Goal: Task Accomplishment & Management: Complete application form

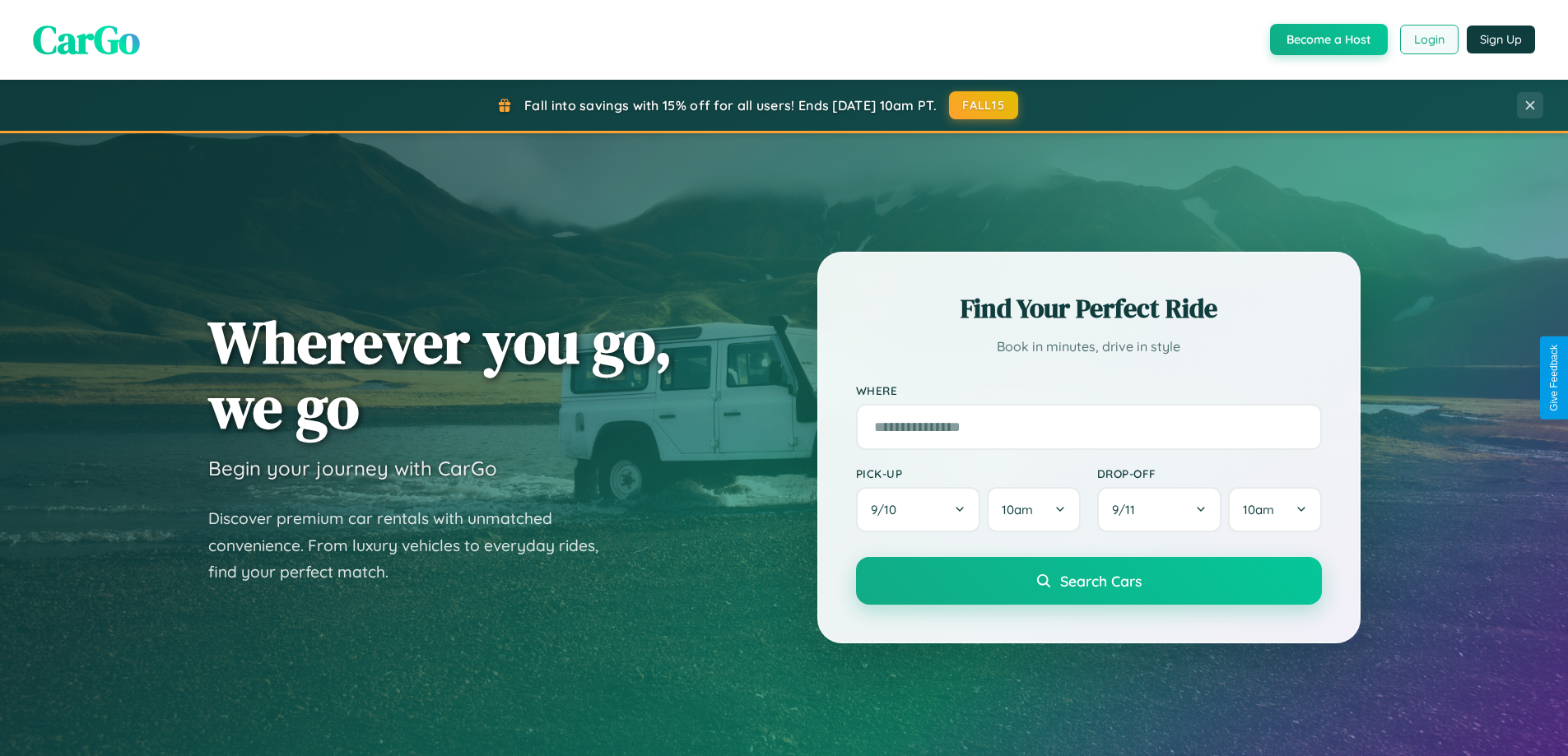
click at [1428, 39] on button "Login" at bounding box center [1429, 39] width 59 height 30
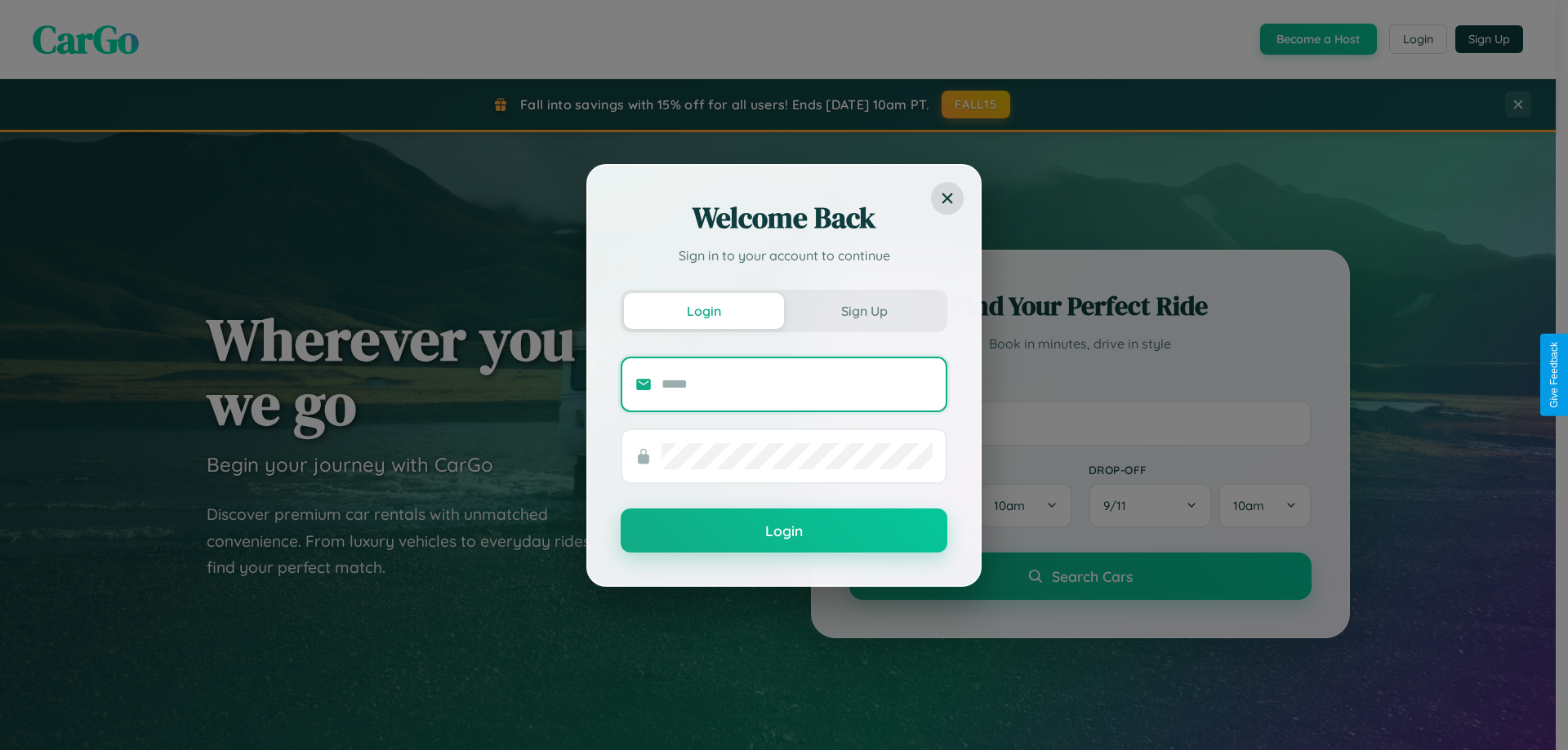
click at [797, 384] on input "text" at bounding box center [797, 385] width 271 height 26
type input "**********"
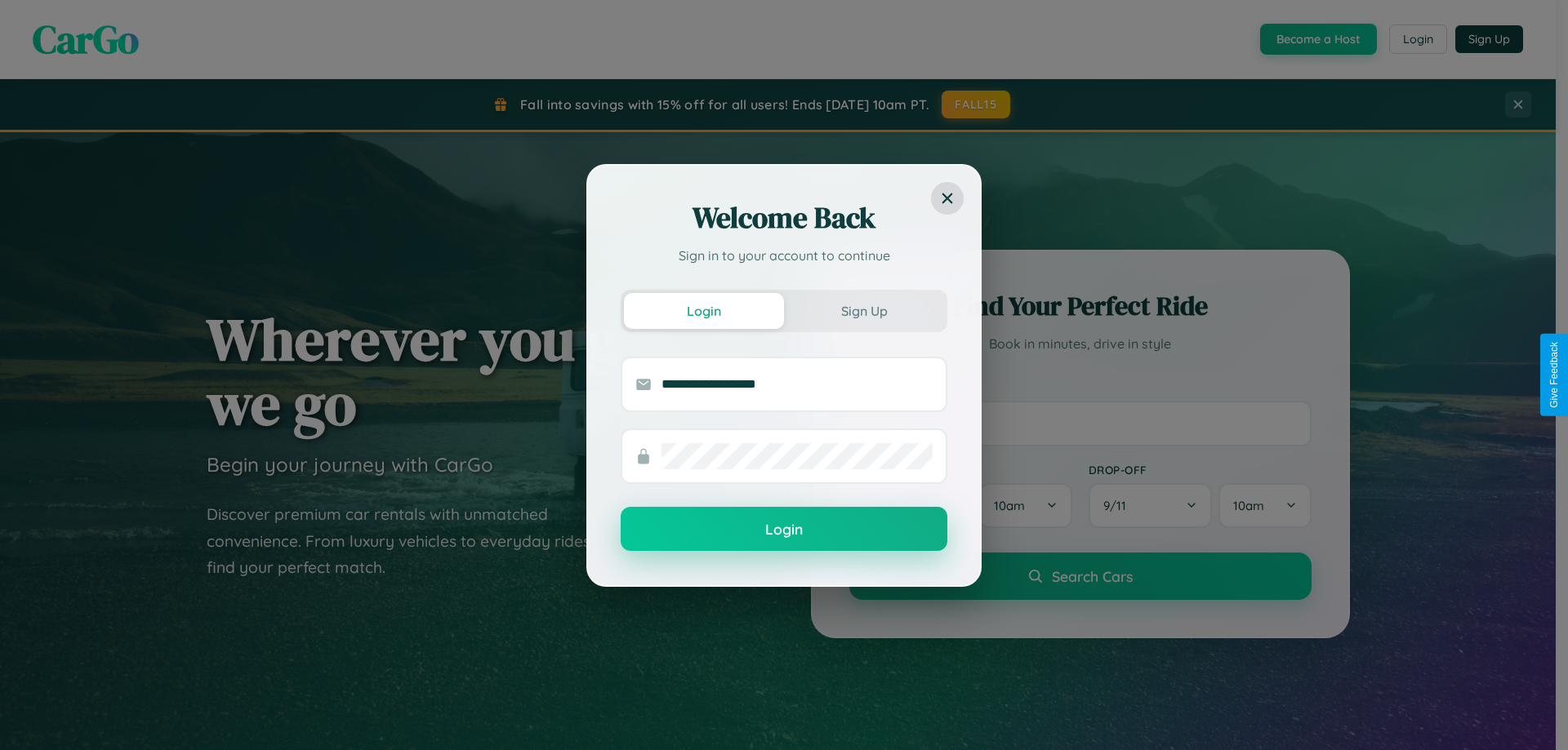
click at [784, 529] on button "Login" at bounding box center [784, 529] width 326 height 44
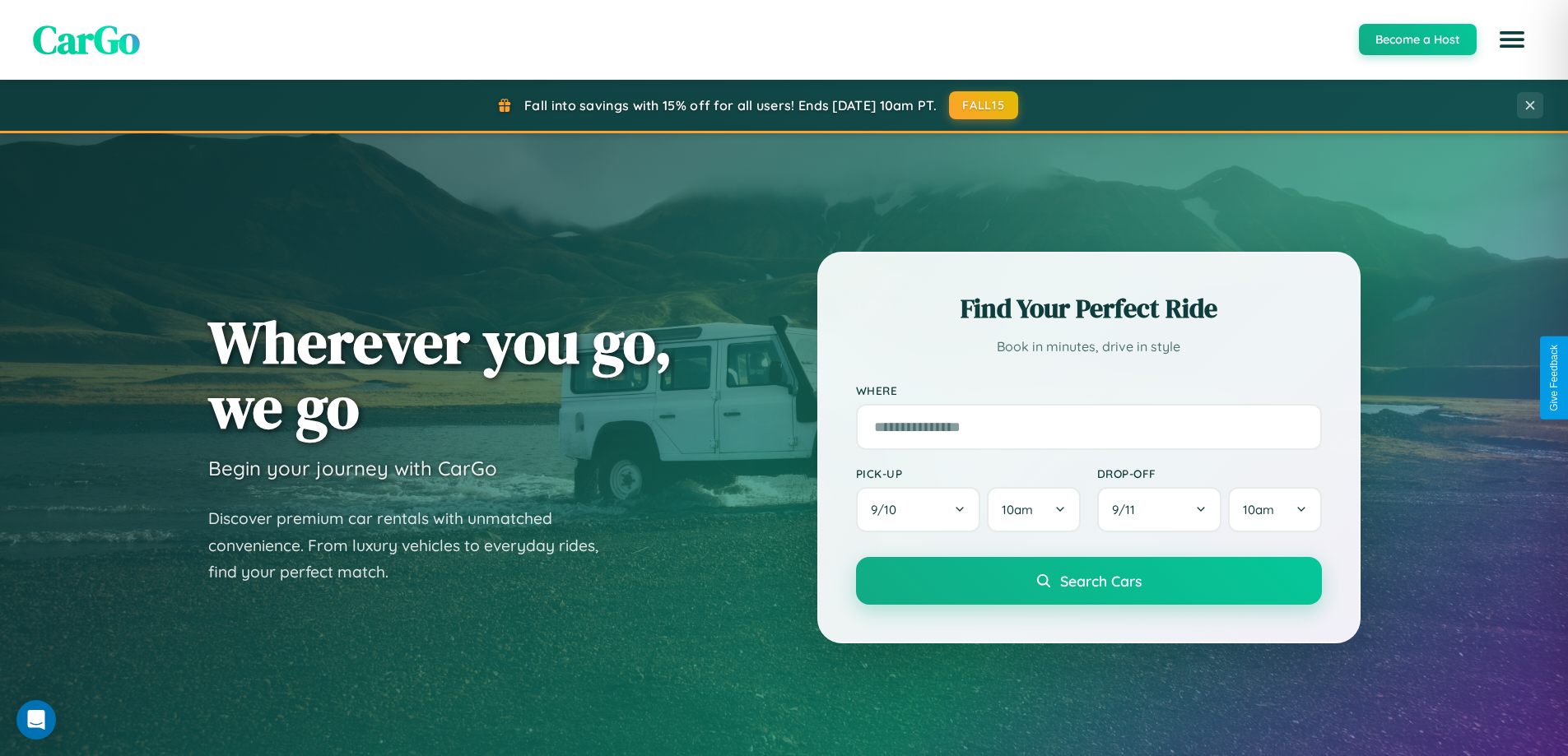
scroll to position [710, 0]
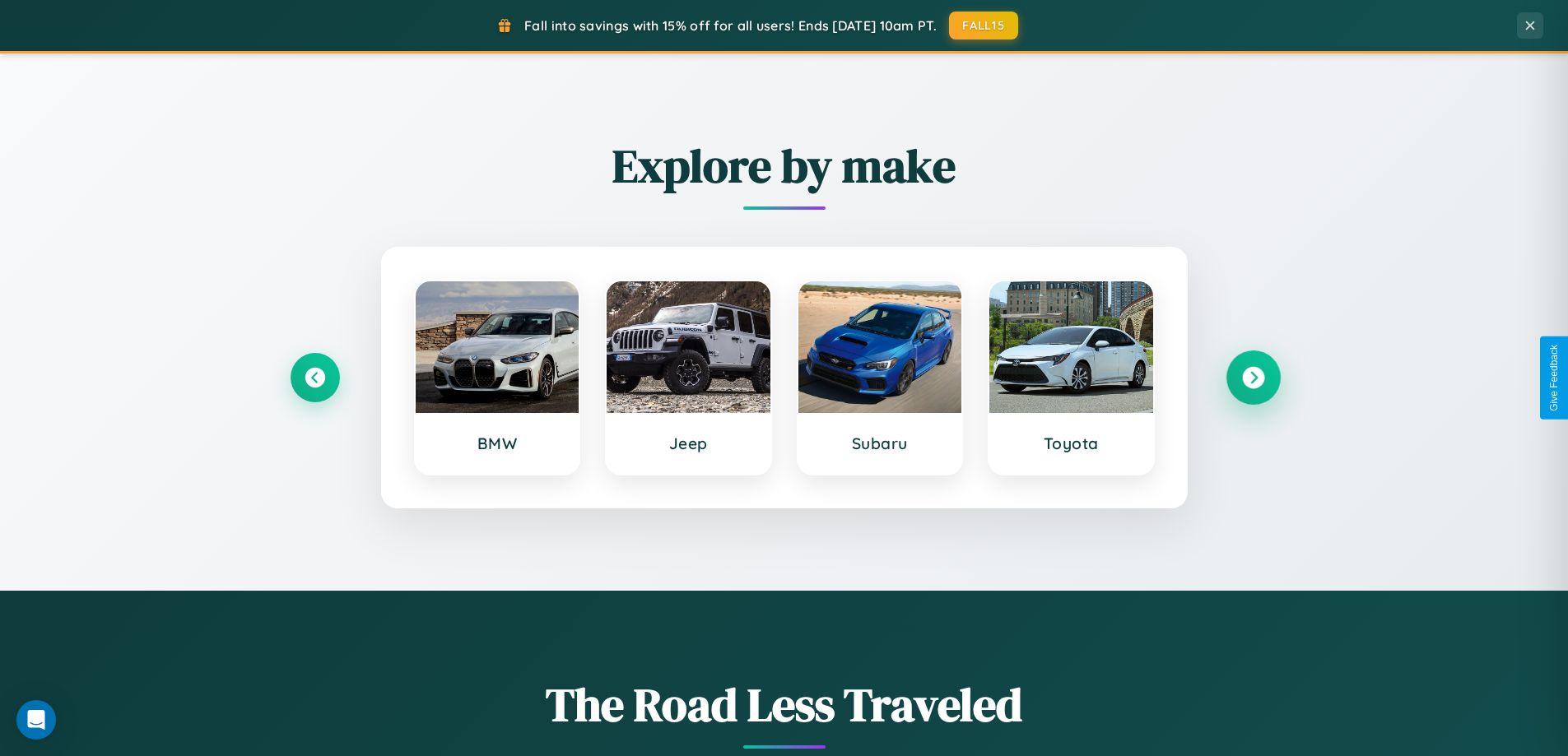
click at [1252, 378] on icon at bounding box center [1252, 377] width 22 height 22
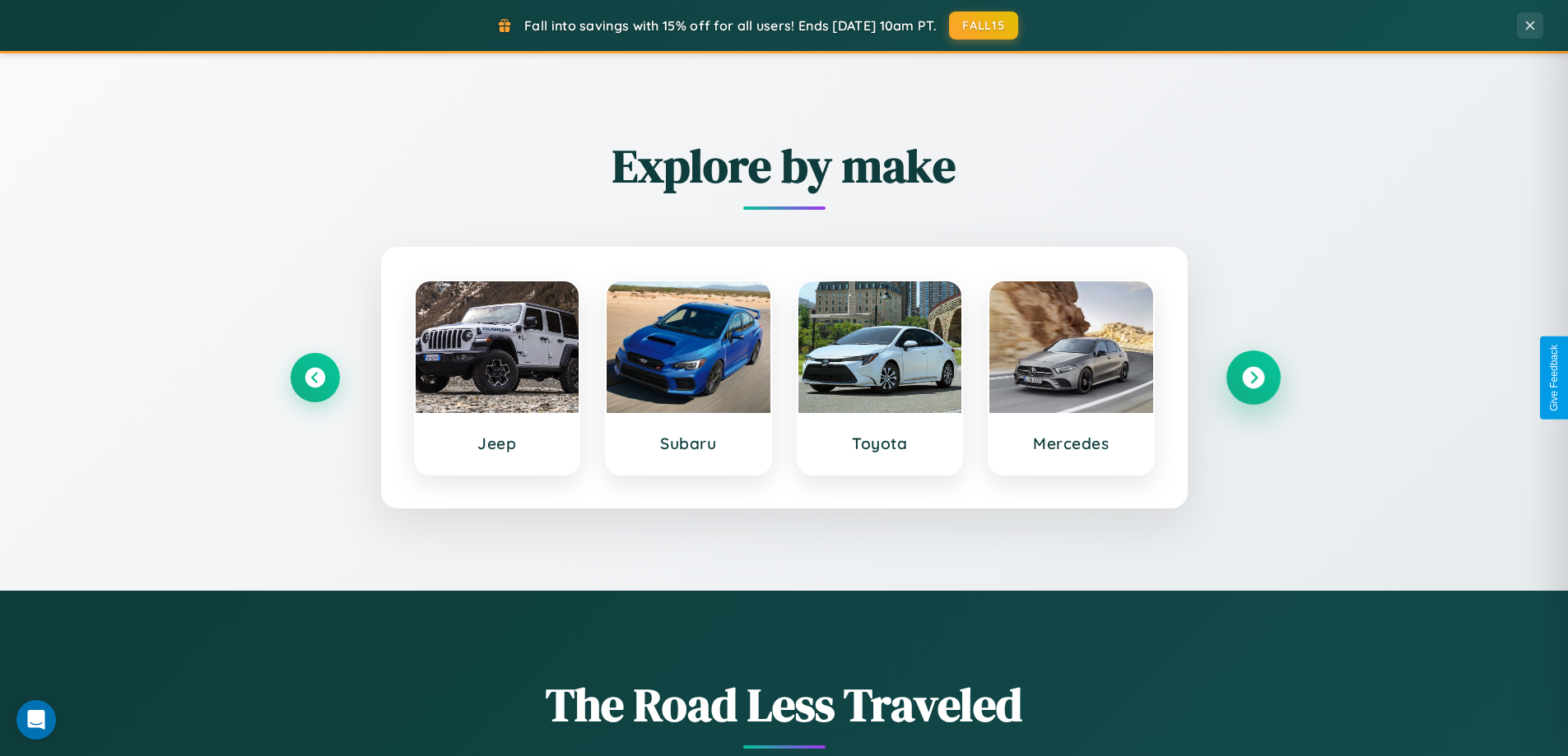
click at [1252, 378] on icon at bounding box center [1252, 377] width 22 height 22
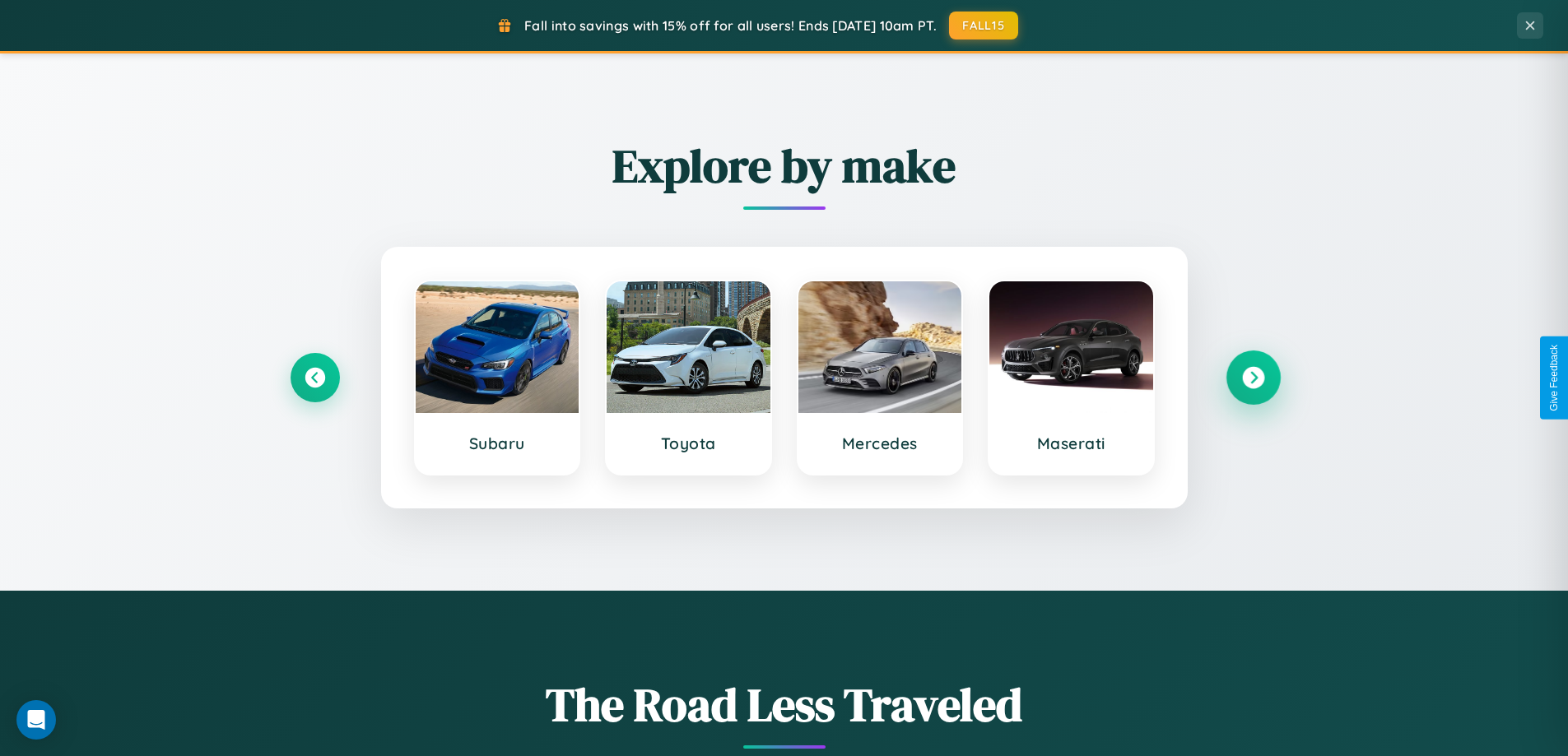
click at [1252, 378] on icon at bounding box center [1252, 377] width 22 height 22
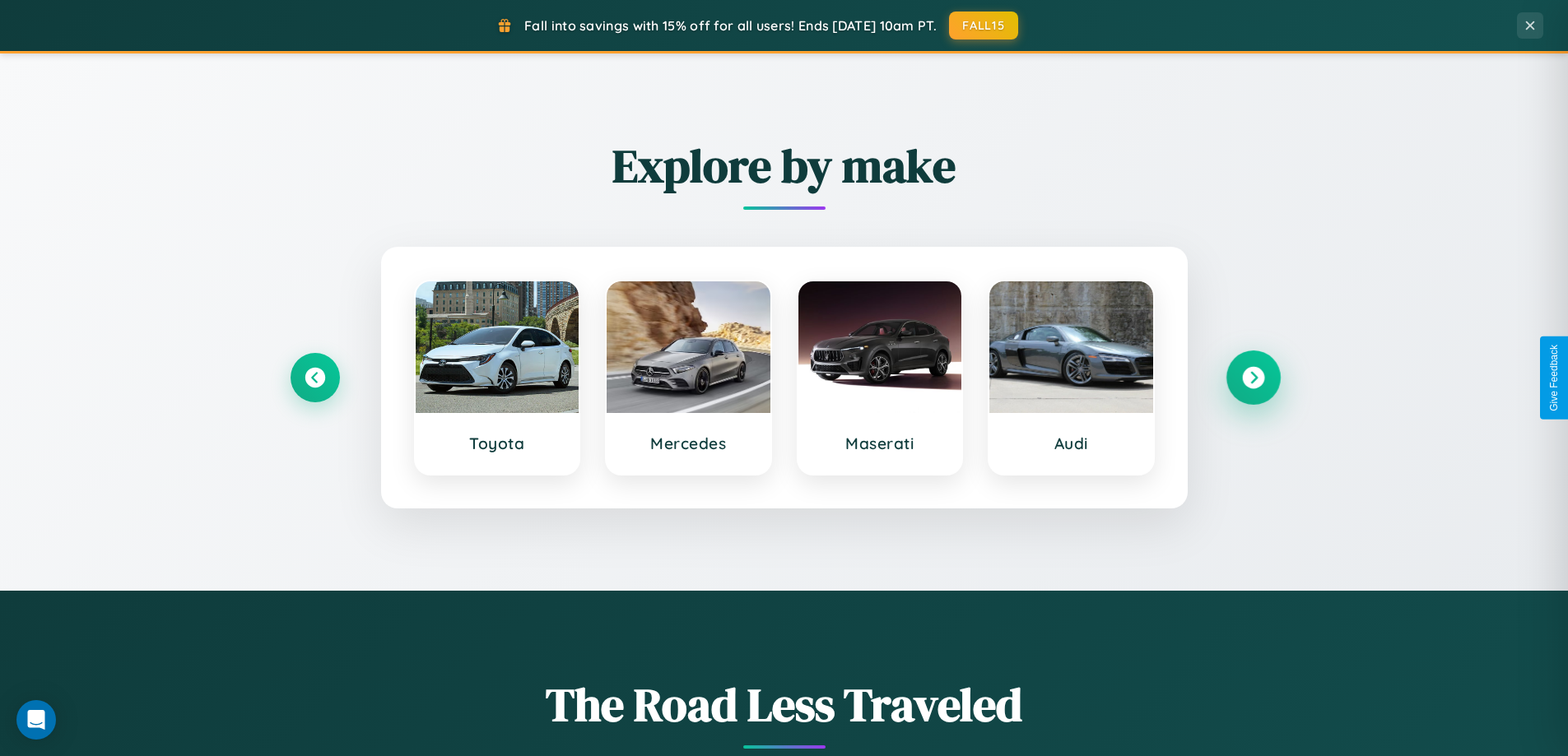
click at [1252, 378] on icon at bounding box center [1252, 377] width 22 height 22
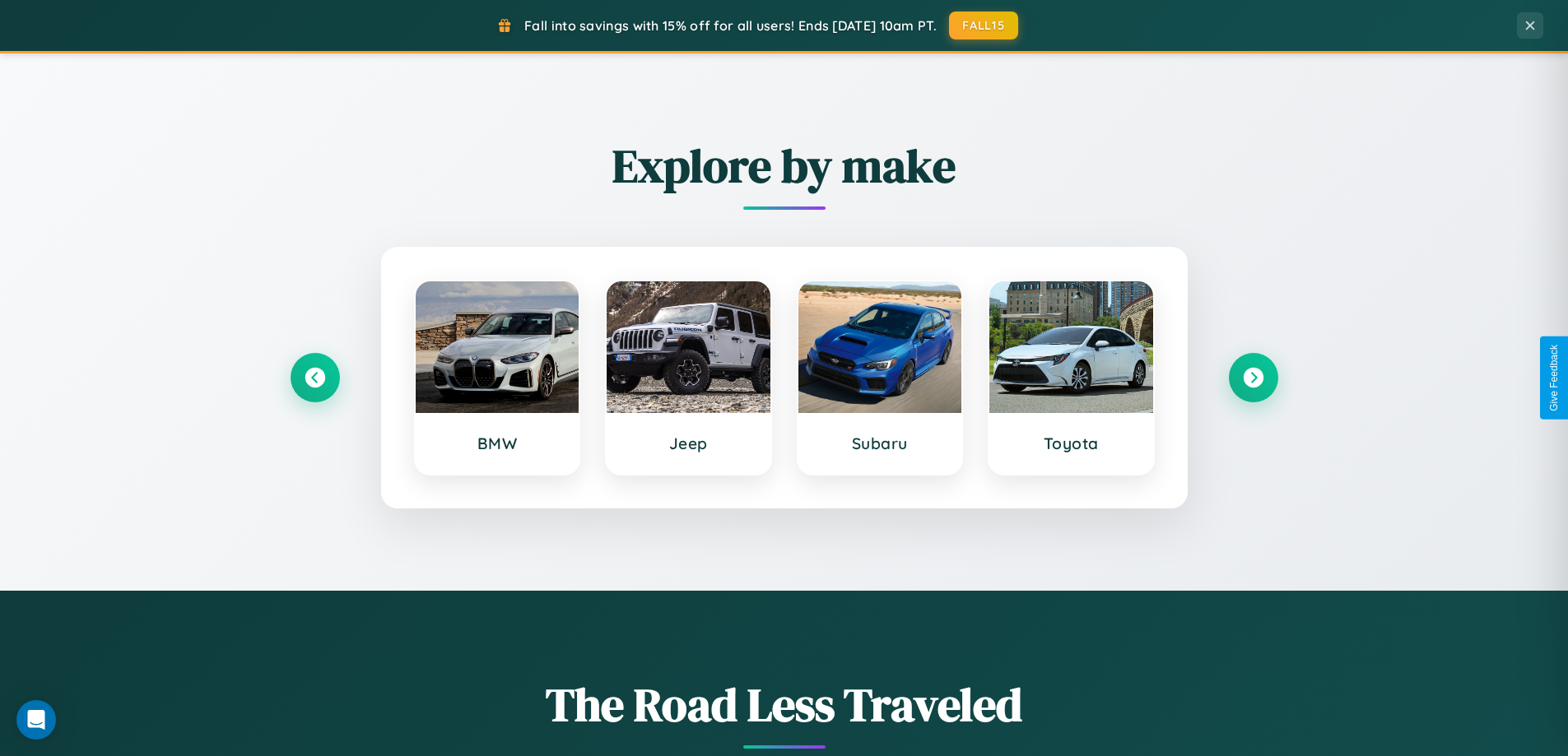
scroll to position [0, 0]
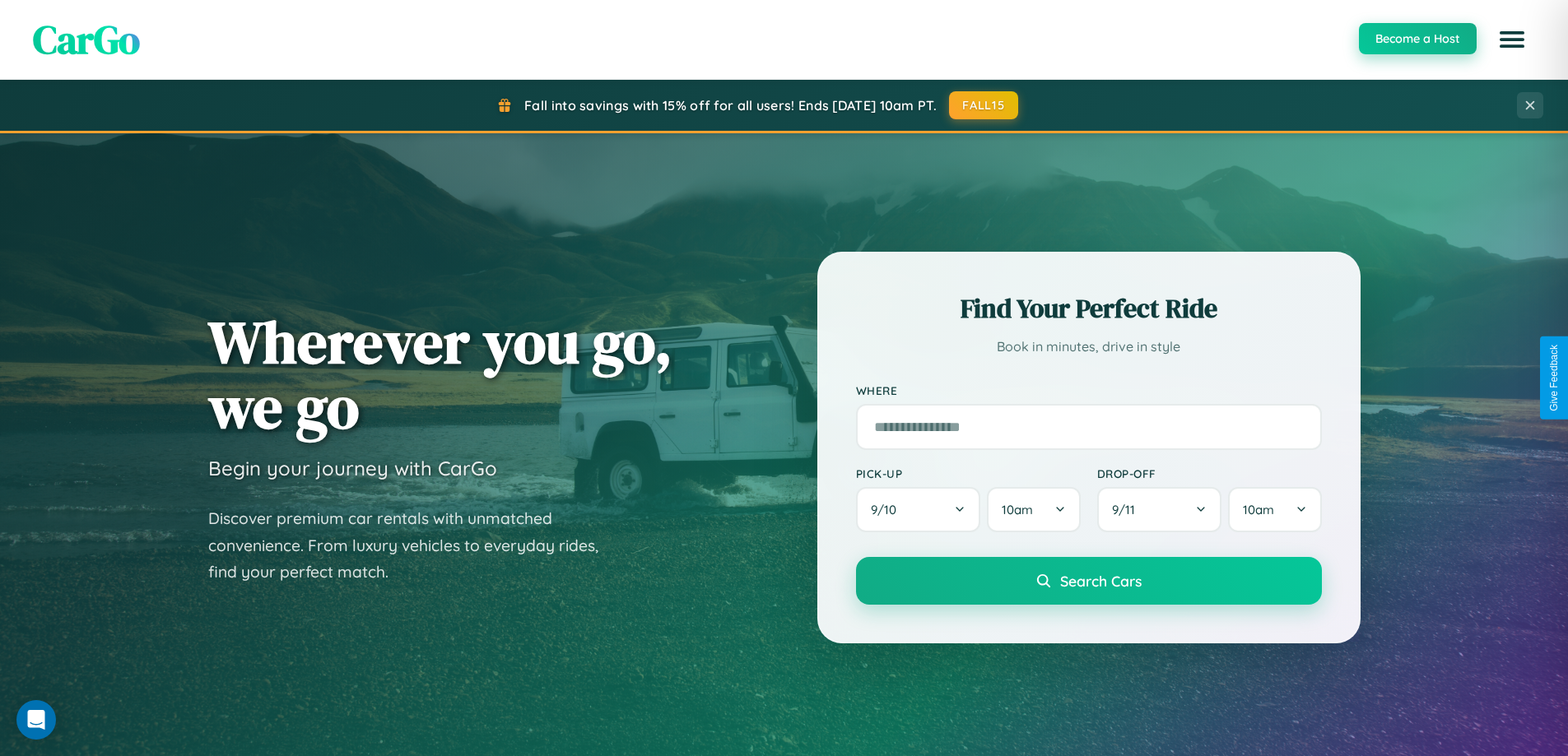
click at [1417, 39] on button "Become a Host" at bounding box center [1418, 38] width 117 height 32
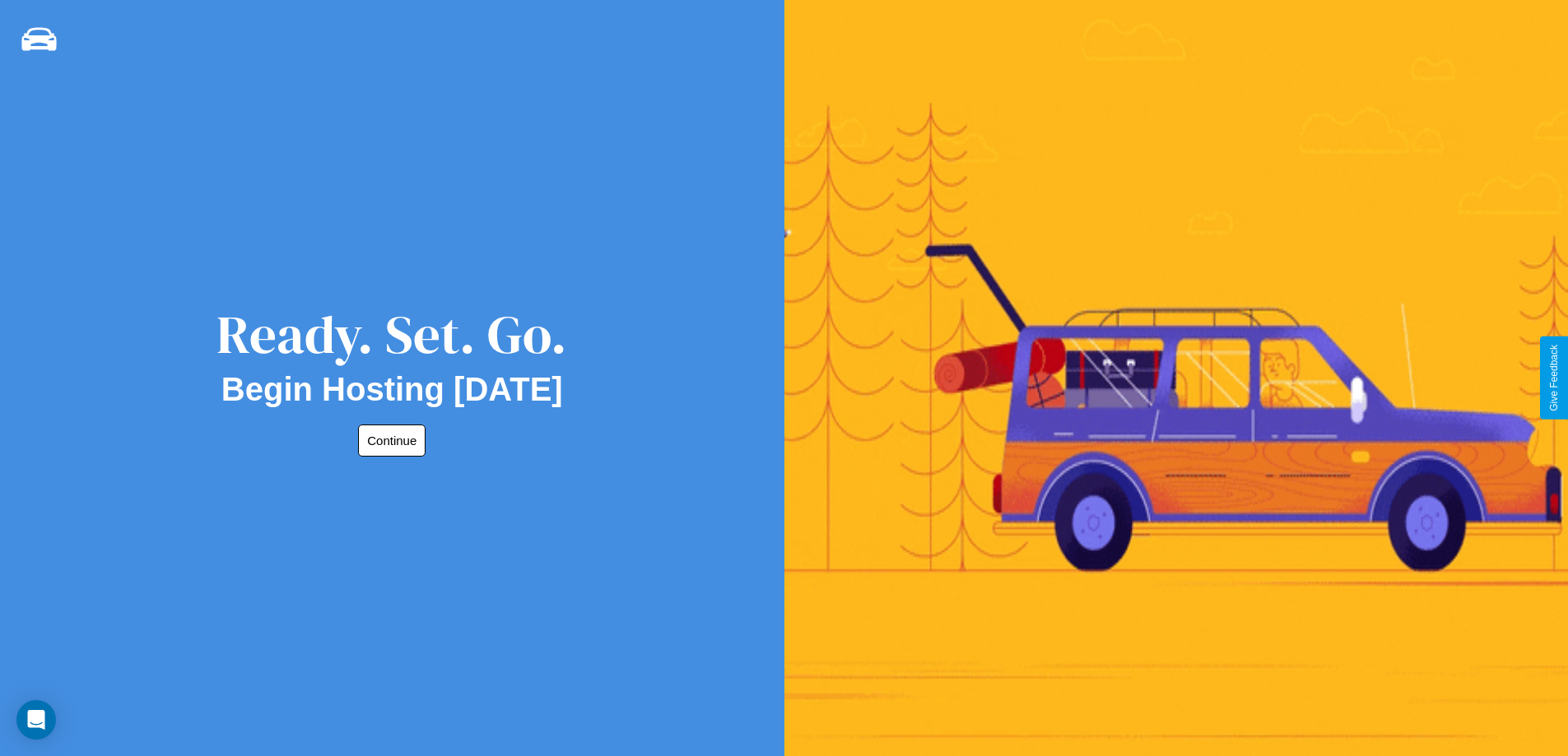
click at [388, 440] on button "Continue" at bounding box center [391, 440] width 67 height 32
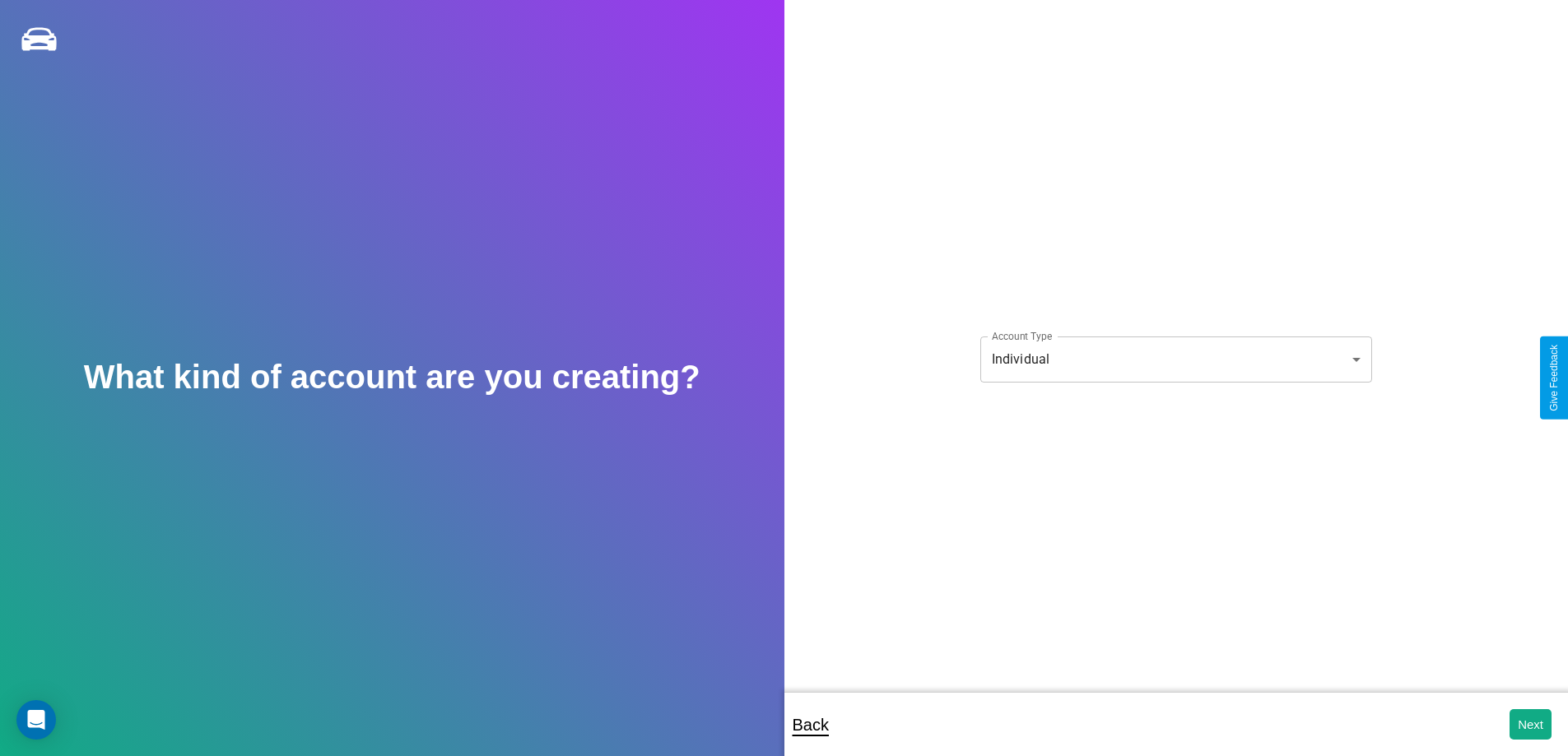
click at [1175, 359] on body "**********" at bounding box center [784, 389] width 1568 height 779
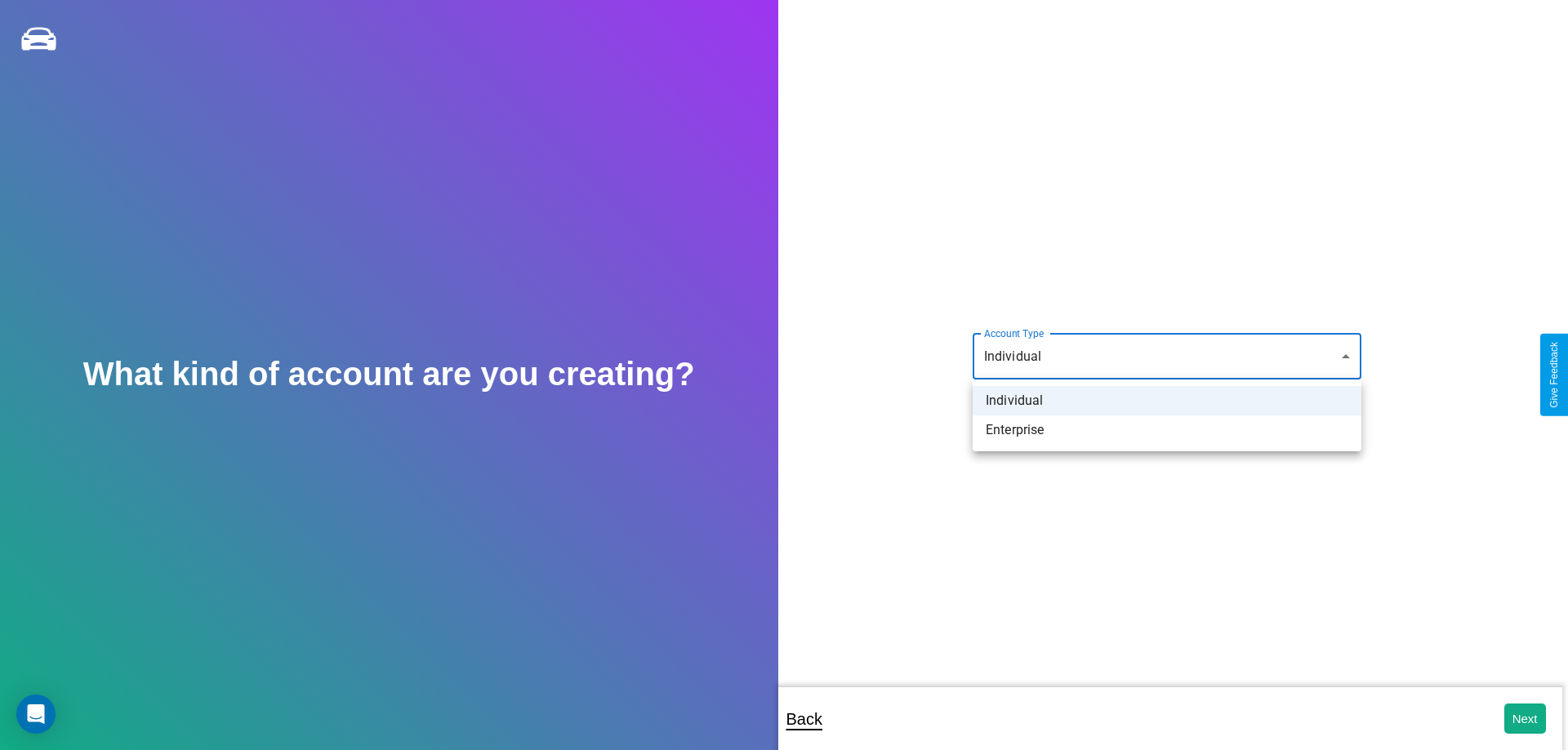
click at [1167, 401] on li "Individual" at bounding box center [1167, 401] width 389 height 30
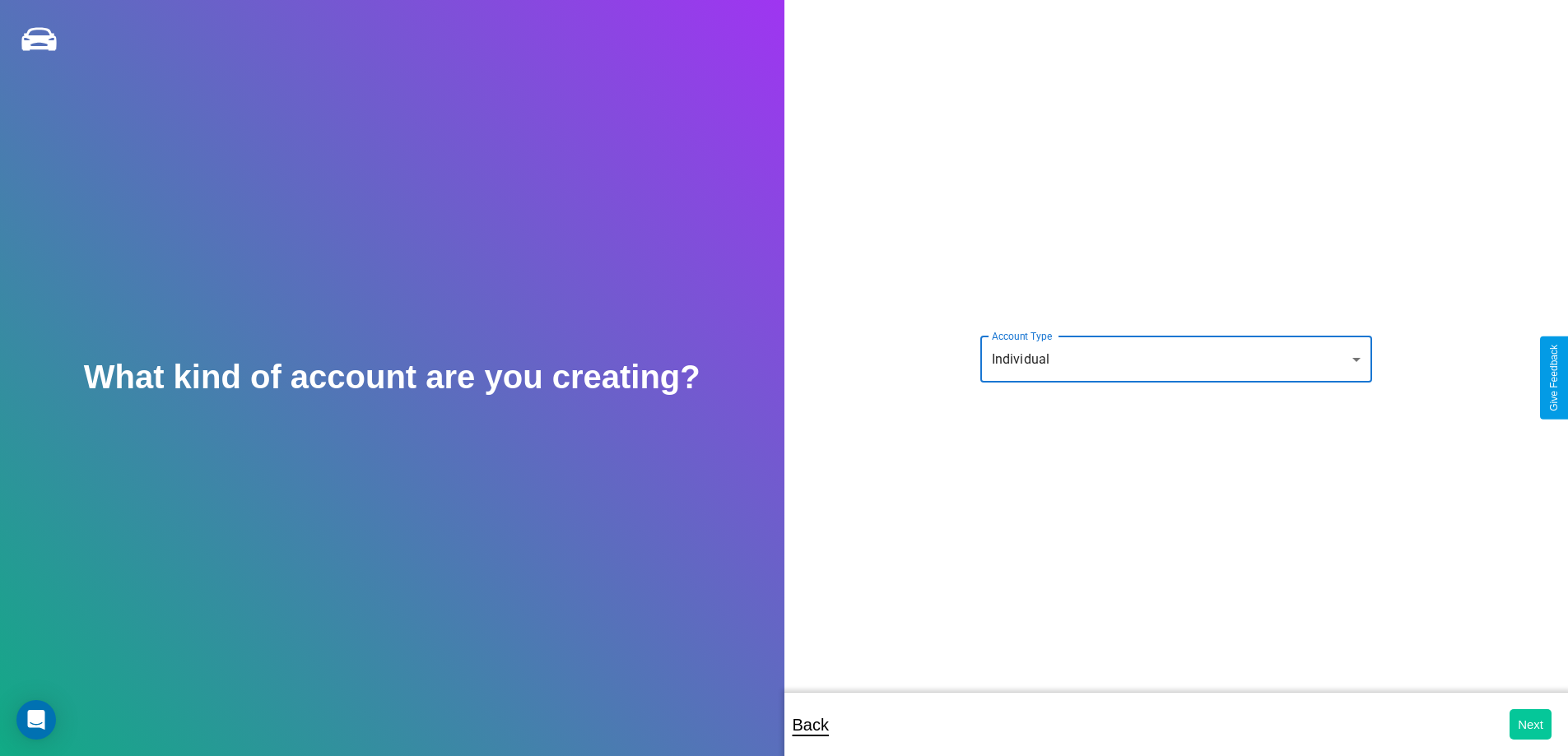
click at [1530, 724] on button "Next" at bounding box center [1530, 724] width 42 height 31
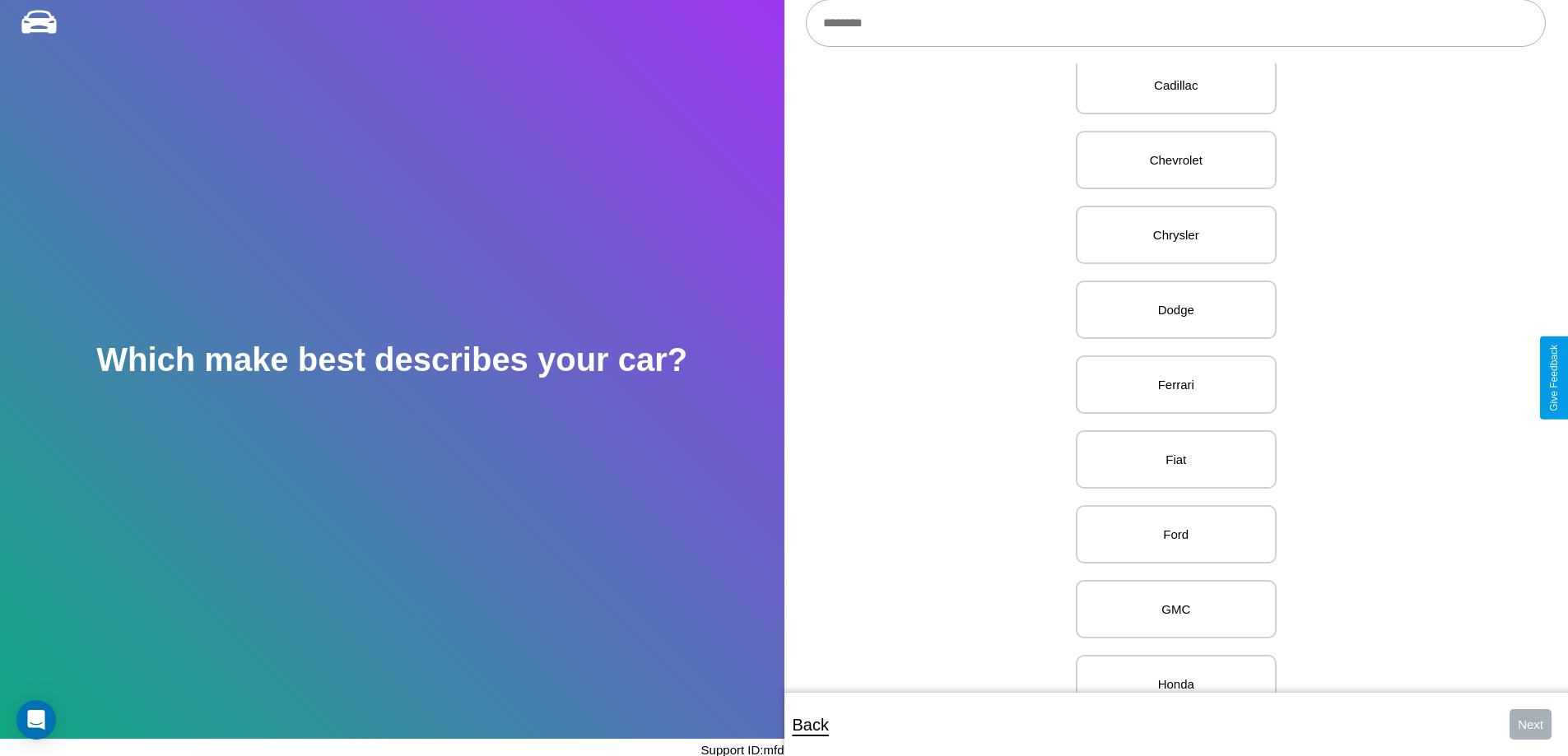
scroll to position [563, 0]
click at [1169, 378] on p "Ferrari" at bounding box center [1176, 377] width 164 height 22
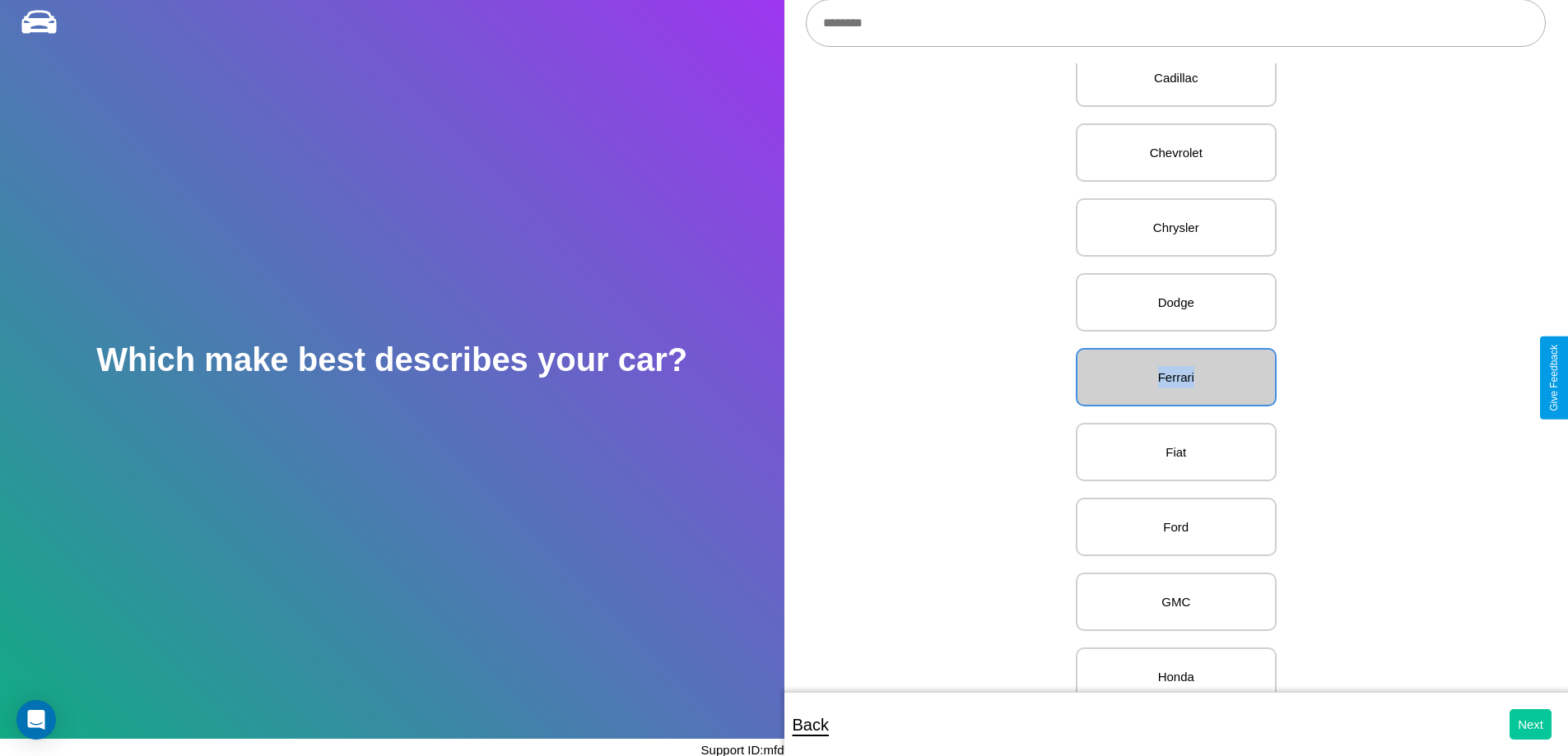
click at [1530, 724] on button "Next" at bounding box center [1530, 724] width 42 height 31
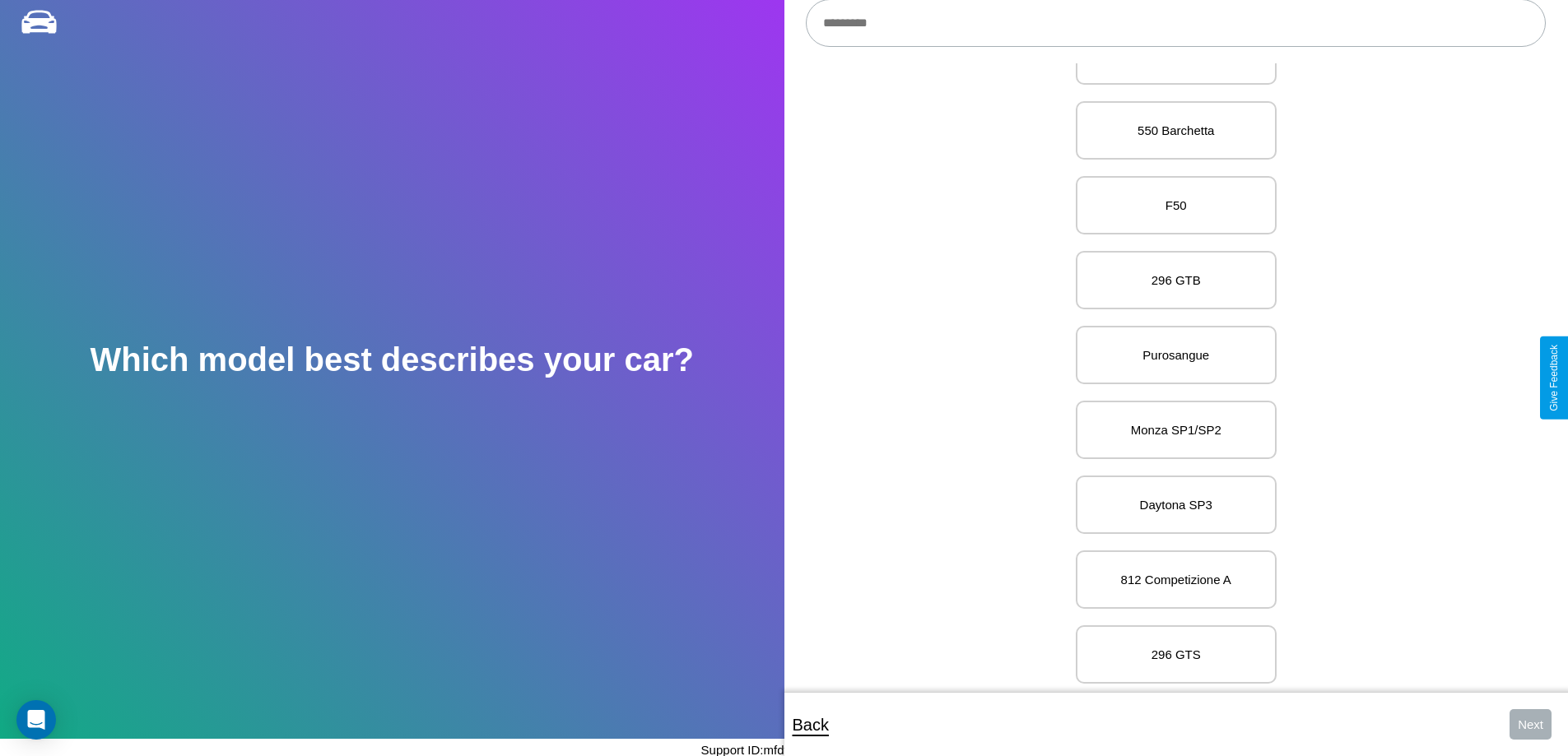
scroll to position [5281, 0]
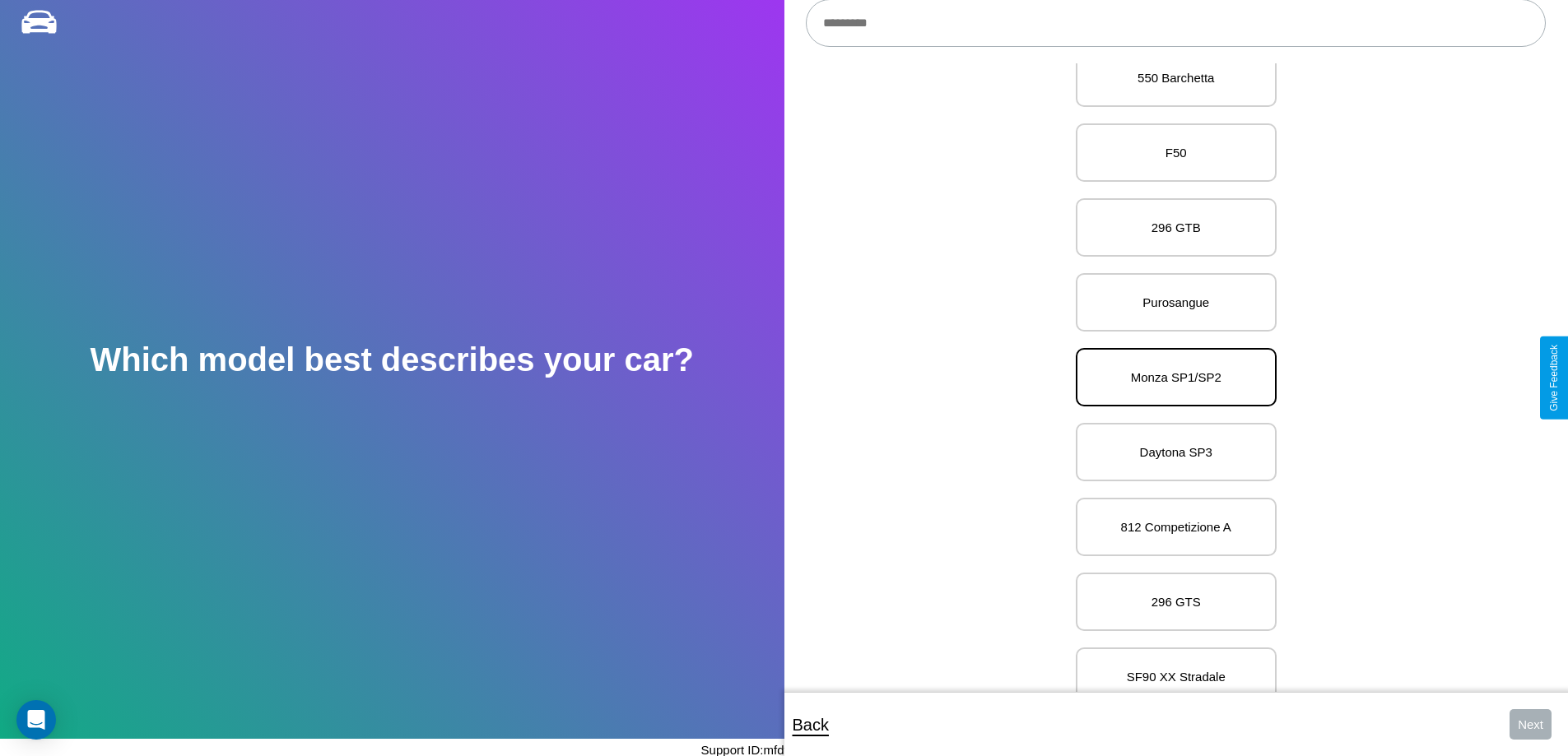
click at [1169, 378] on p "Monza SP1/SP2" at bounding box center [1176, 377] width 164 height 22
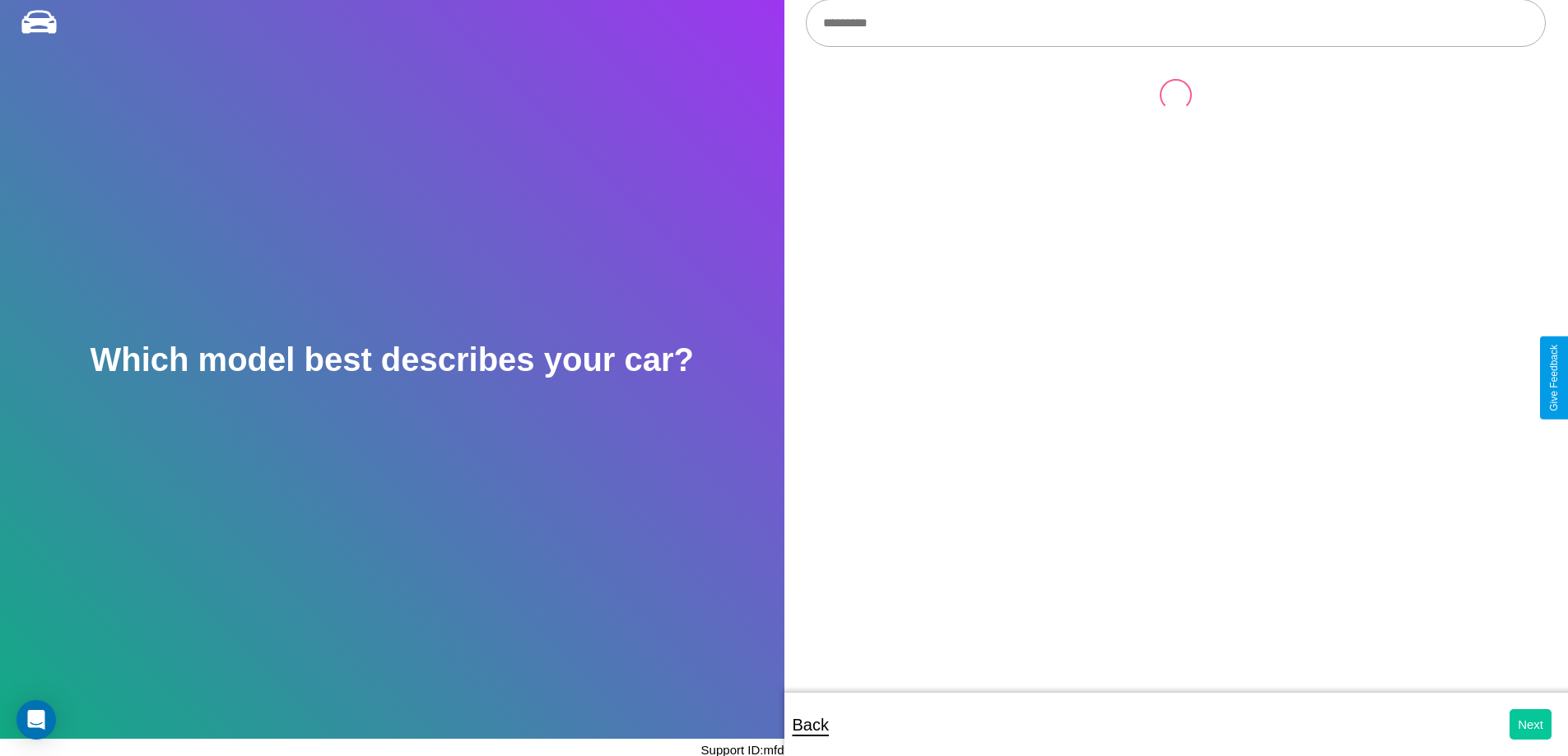
scroll to position [0, 0]
click at [1530, 724] on button "Next" at bounding box center [1530, 724] width 42 height 31
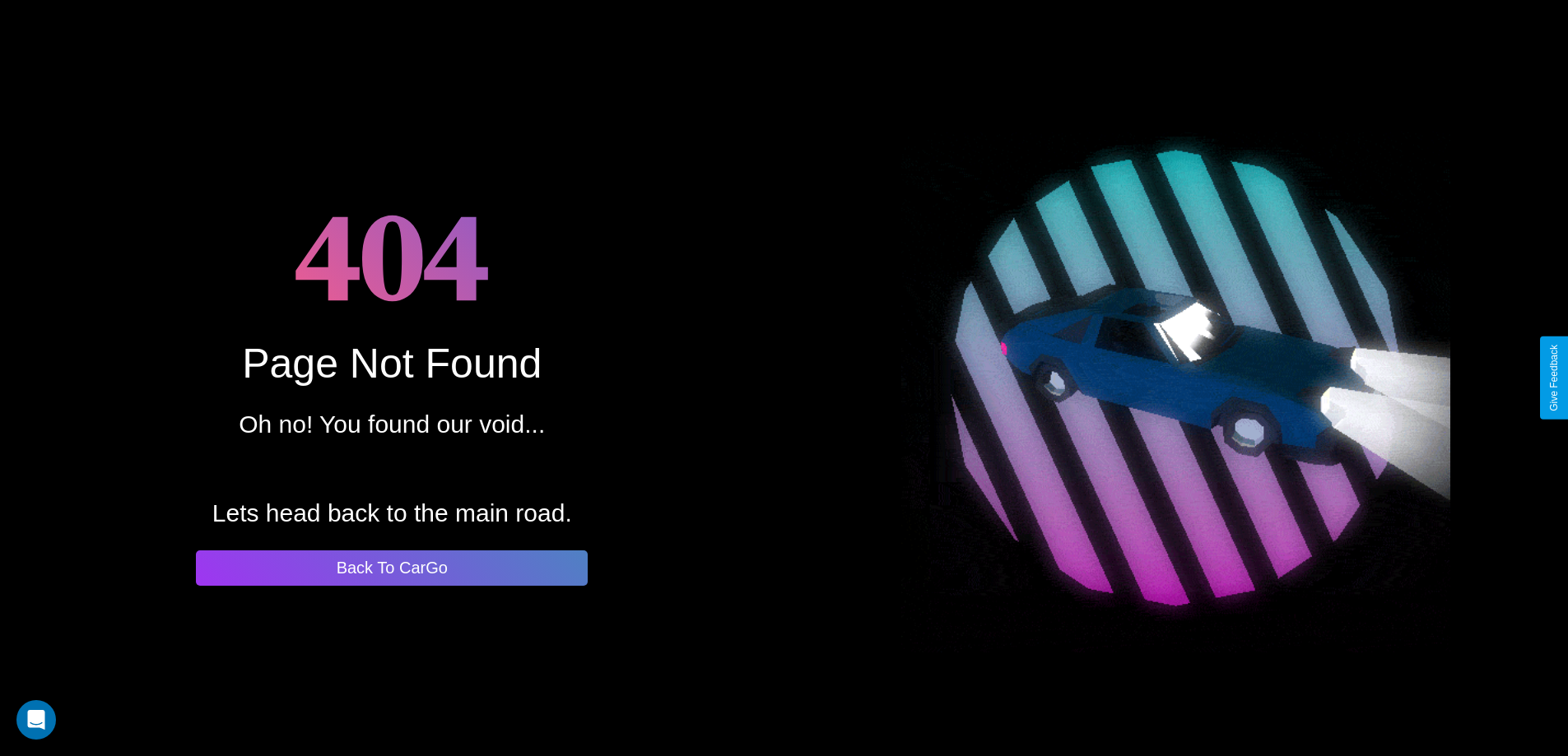
click at [392, 568] on button "Back To CarGo" at bounding box center [392, 568] width 392 height 35
